Goal: Transaction & Acquisition: Register for event/course

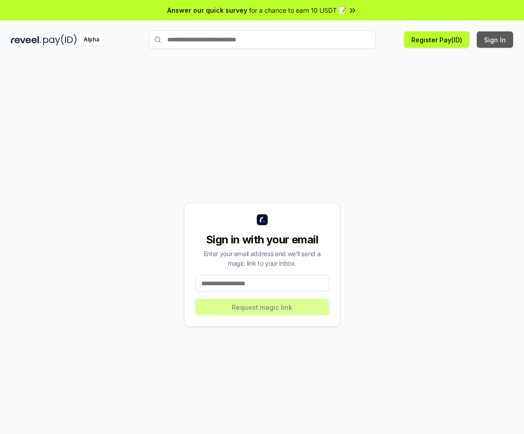
click at [495, 40] on button "Sign In" at bounding box center [495, 39] width 36 height 16
click at [479, 43] on button "Sign In" at bounding box center [495, 39] width 36 height 16
click at [278, 282] on input at bounding box center [263, 283] width 134 height 16
type input "**********"
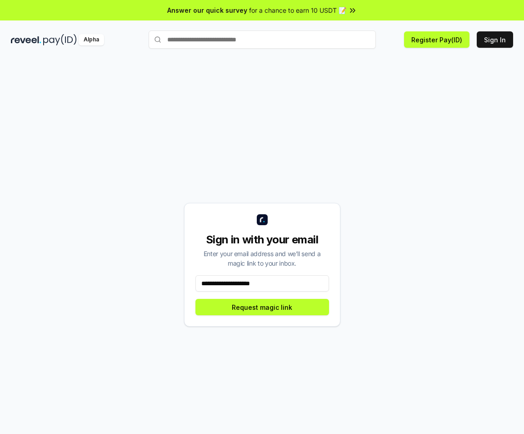
click at [450, 312] on div "**********" at bounding box center [262, 265] width 503 height 390
click at [259, 311] on button "Request magic link" at bounding box center [263, 307] width 134 height 16
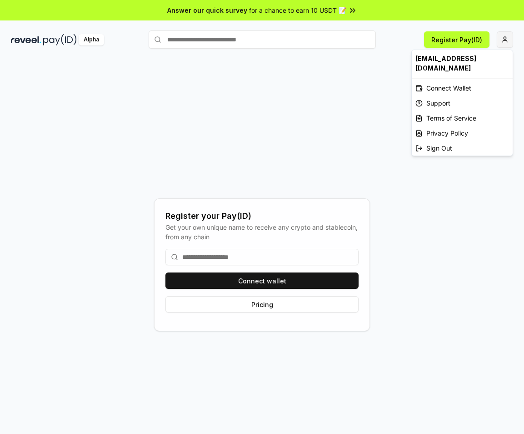
click at [508, 37] on html "Answer our quick survey for a chance to earn 10 USDT 📝 Alpha Register Pay(ID) R…" at bounding box center [262, 217] width 524 height 434
click at [466, 82] on div "Connect Wallet" at bounding box center [462, 87] width 101 height 15
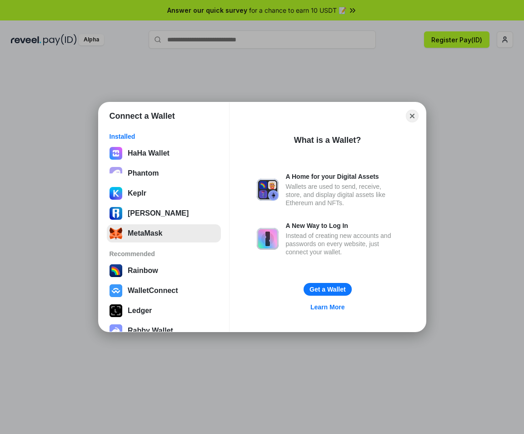
click at [148, 237] on button "MetaMask" at bounding box center [164, 233] width 114 height 18
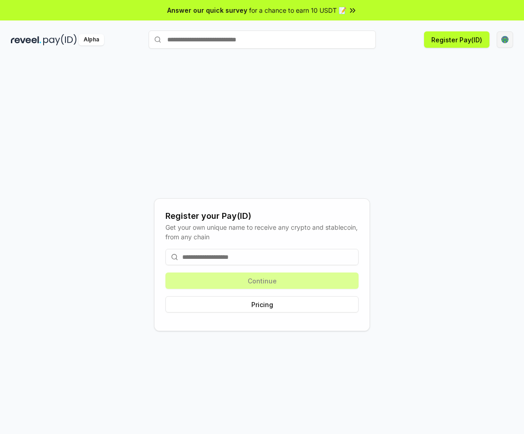
click at [507, 40] on html "Answer our quick survey for a chance to earn 10 USDT 📝 Alpha Register Pay(ID) R…" at bounding box center [262, 217] width 524 height 434
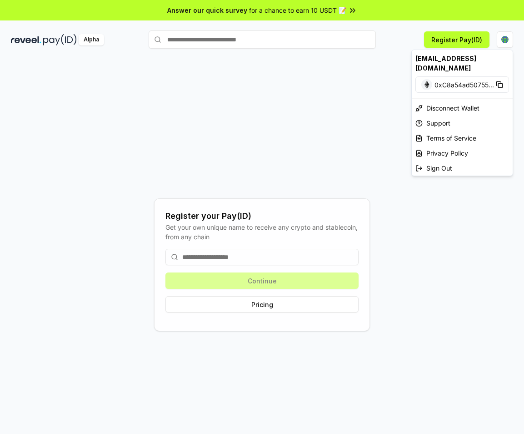
drag, startPoint x: 275, startPoint y: 138, endPoint x: 270, endPoint y: 199, distance: 61.2
click at [275, 139] on html "Answer our quick survey for a chance to earn 10 USDT 📝 Alpha Register Pay(ID) R…" at bounding box center [262, 217] width 524 height 434
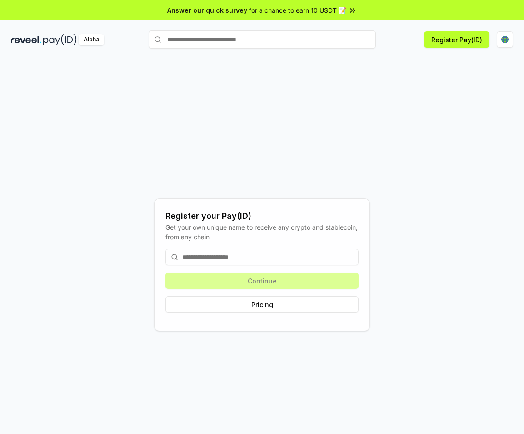
click at [244, 263] on input at bounding box center [262, 257] width 193 height 16
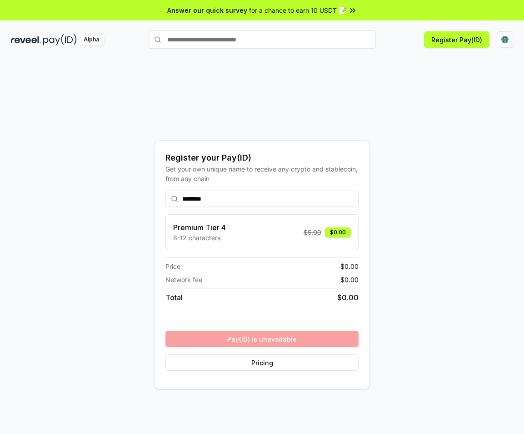
click at [385, 252] on div "Register your Pay(ID) Get your own unique name to receive any crypto and stable…" at bounding box center [262, 265] width 503 height 390
click at [287, 341] on div "******** Premium Tier 4 8-12 characters $ 5.00 $0.00 Price $ 0.00 Network fee $…" at bounding box center [262, 280] width 193 height 195
click at [189, 198] on input "********" at bounding box center [262, 199] width 193 height 16
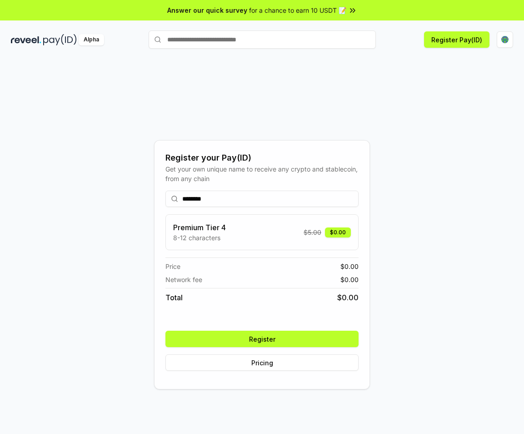
type input "********"
click at [285, 338] on button "Register" at bounding box center [262, 339] width 193 height 16
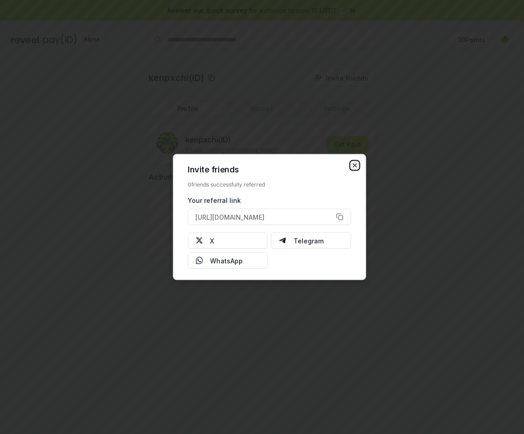
click at [356, 165] on icon "button" at bounding box center [355, 166] width 4 height 4
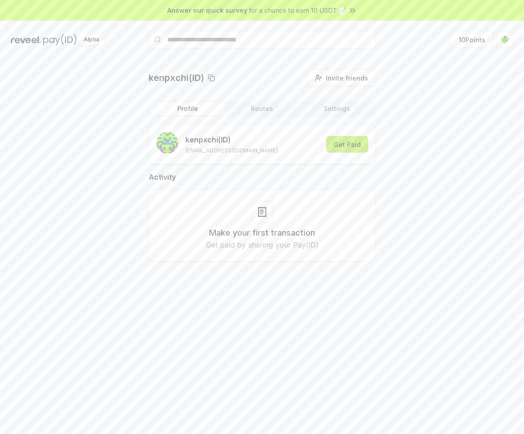
click at [345, 148] on button "Get Paid" at bounding box center [348, 144] width 42 height 16
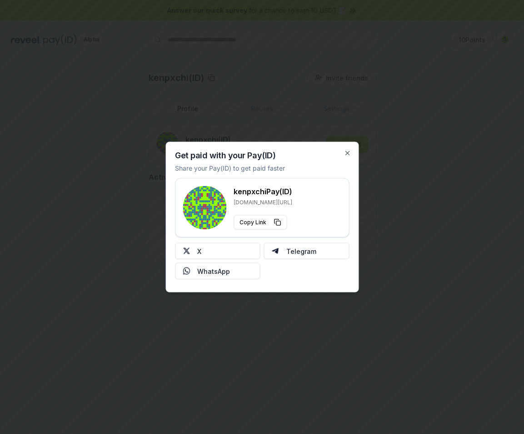
click at [342, 154] on div "Get paid with your Pay(ID) Share your Pay(ID) to get paid faster kenpxchi Pay(I…" at bounding box center [262, 217] width 193 height 151
click at [342, 152] on div "Get paid with your Pay(ID) Share your Pay(ID) to get paid faster kenpxchi Pay(I…" at bounding box center [262, 217] width 193 height 151
click at [347, 153] on icon "button" at bounding box center [348, 153] width 4 height 4
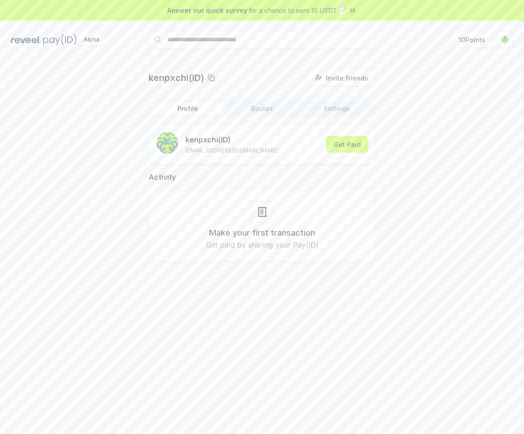
click at [263, 108] on button "Routes" at bounding box center [262, 108] width 75 height 13
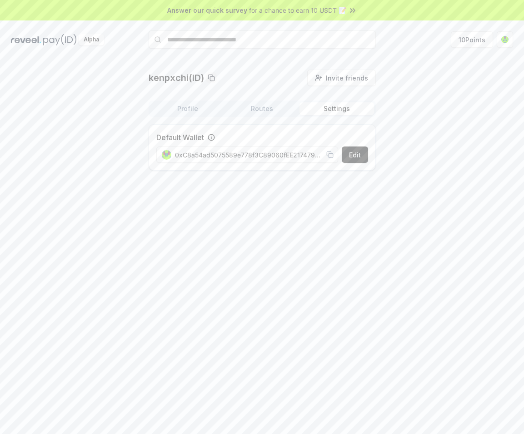
click at [335, 106] on button "Settings" at bounding box center [337, 108] width 75 height 13
click at [461, 42] on button "10 Points" at bounding box center [472, 39] width 42 height 16
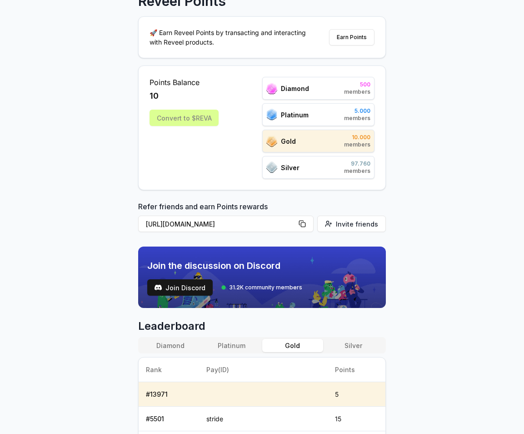
scroll to position [33, 0]
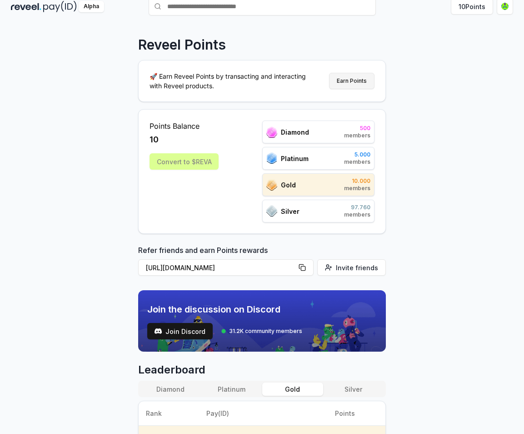
click at [352, 85] on button "Earn Points" at bounding box center [351, 81] width 45 height 16
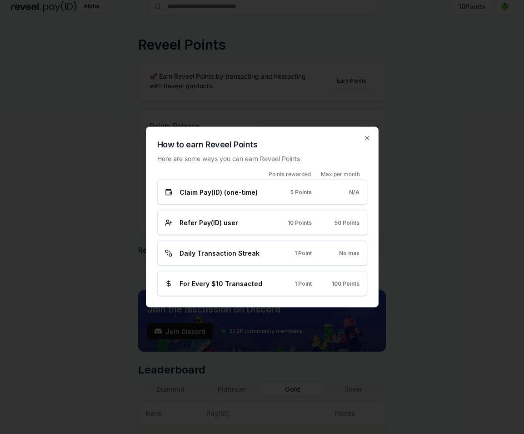
click at [372, 136] on div "How to earn Reveel Points Here are some ways you can earn Reveel Points Points …" at bounding box center [262, 217] width 233 height 181
click at [367, 137] on icon "button" at bounding box center [367, 138] width 7 height 7
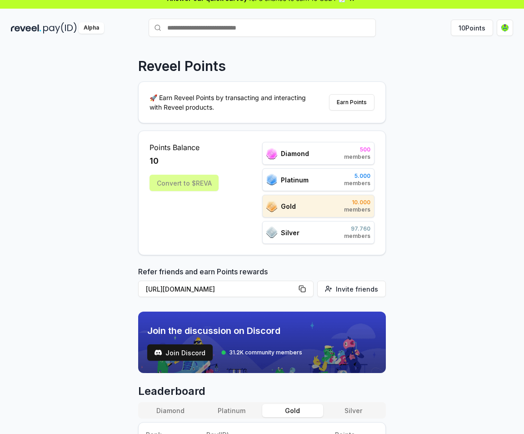
scroll to position [0, 0]
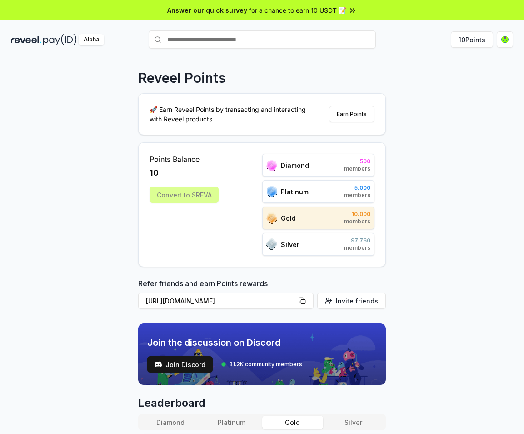
click at [99, 38] on div "Alpha" at bounding box center [91, 39] width 25 height 11
